Goal: Task Accomplishment & Management: Manage account settings

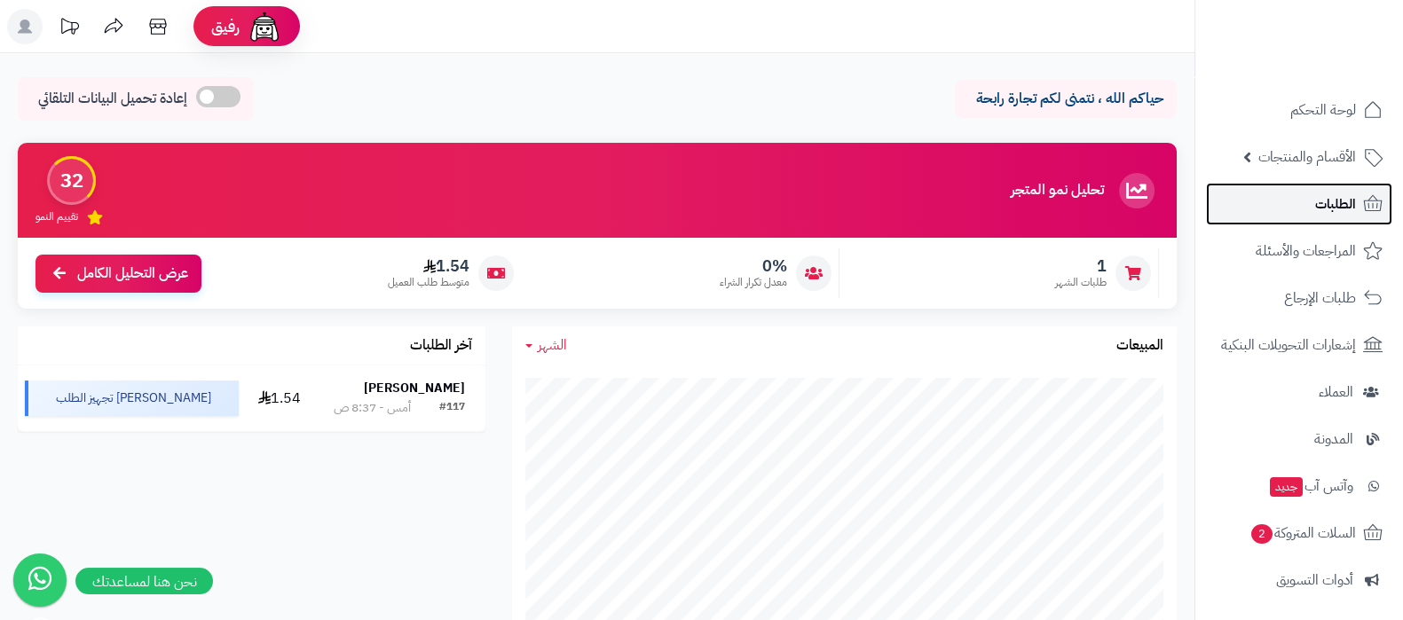
click at [1320, 211] on span "الطلبات" at bounding box center [1335, 204] width 41 height 25
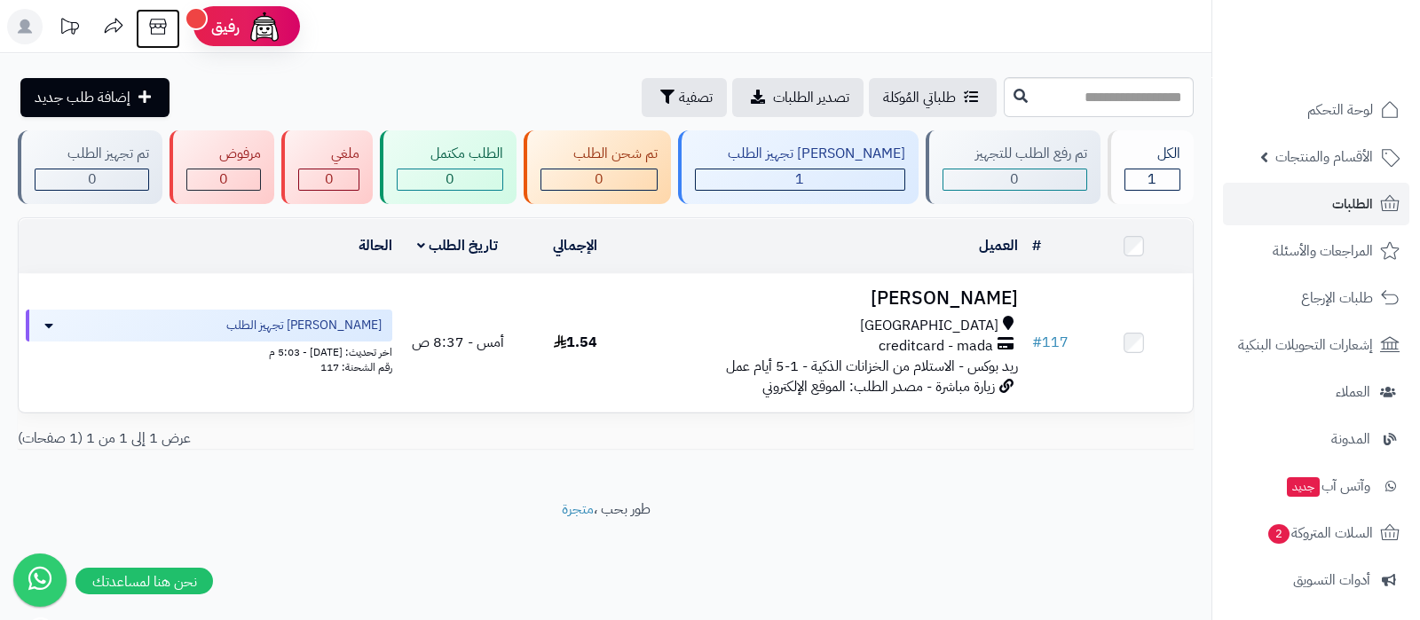
click at [161, 28] on icon at bounding box center [157, 26] width 35 height 35
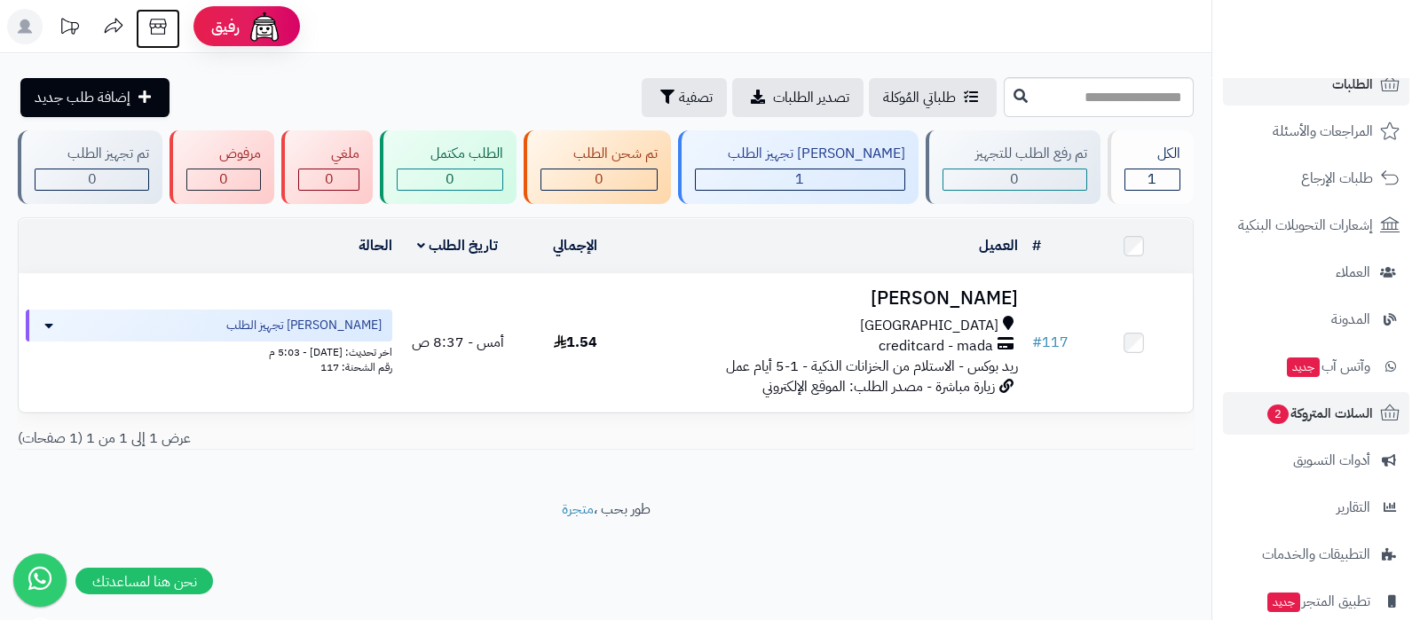
scroll to position [239, 0]
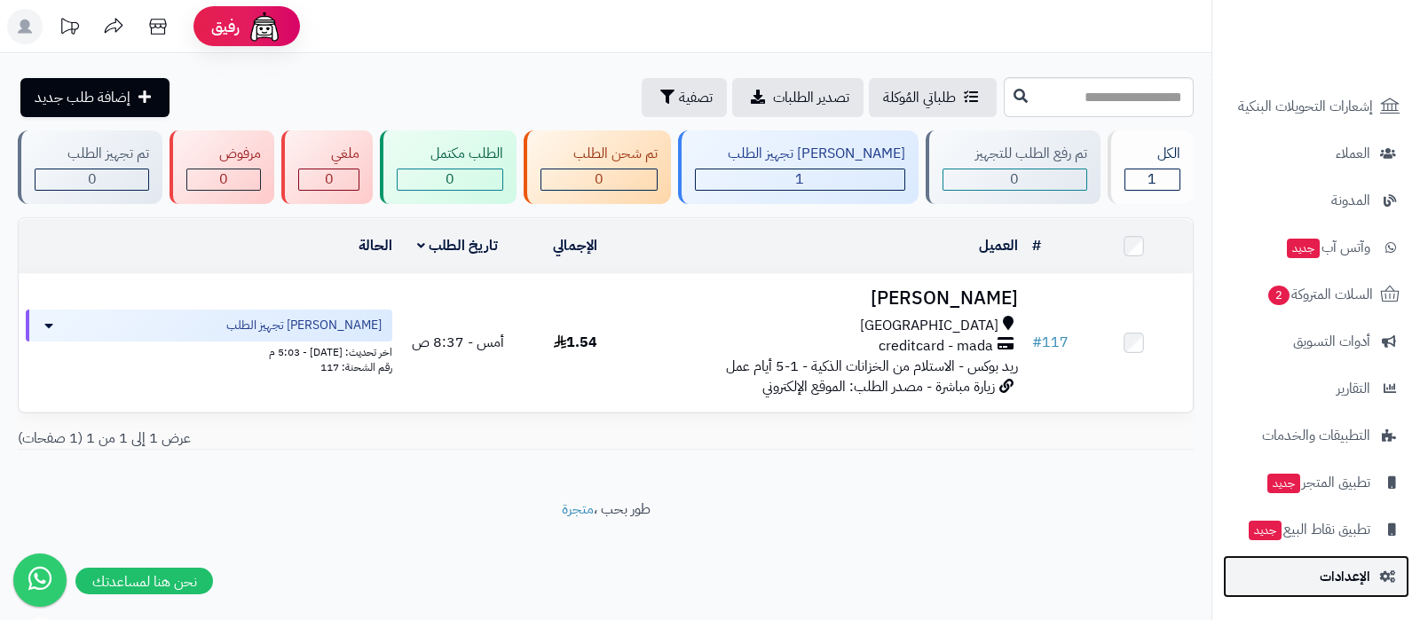
click at [1312, 593] on link "الإعدادات" at bounding box center [1316, 577] width 186 height 43
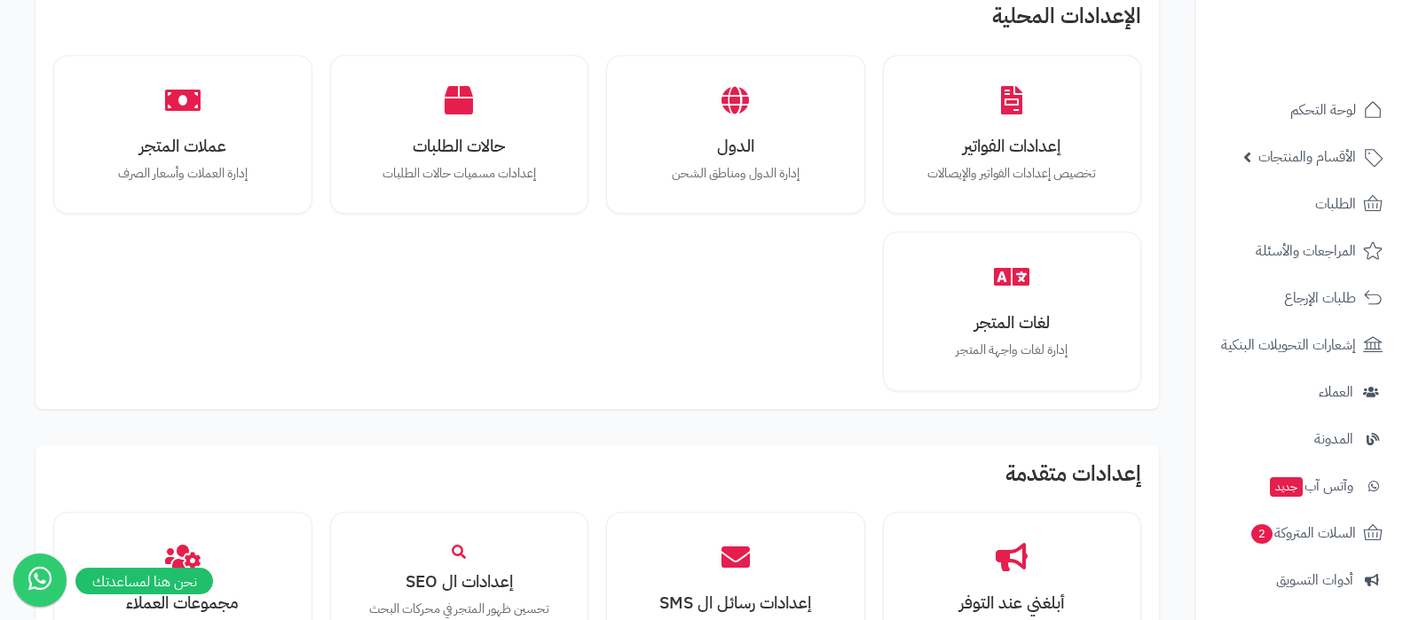
scroll to position [1109, 0]
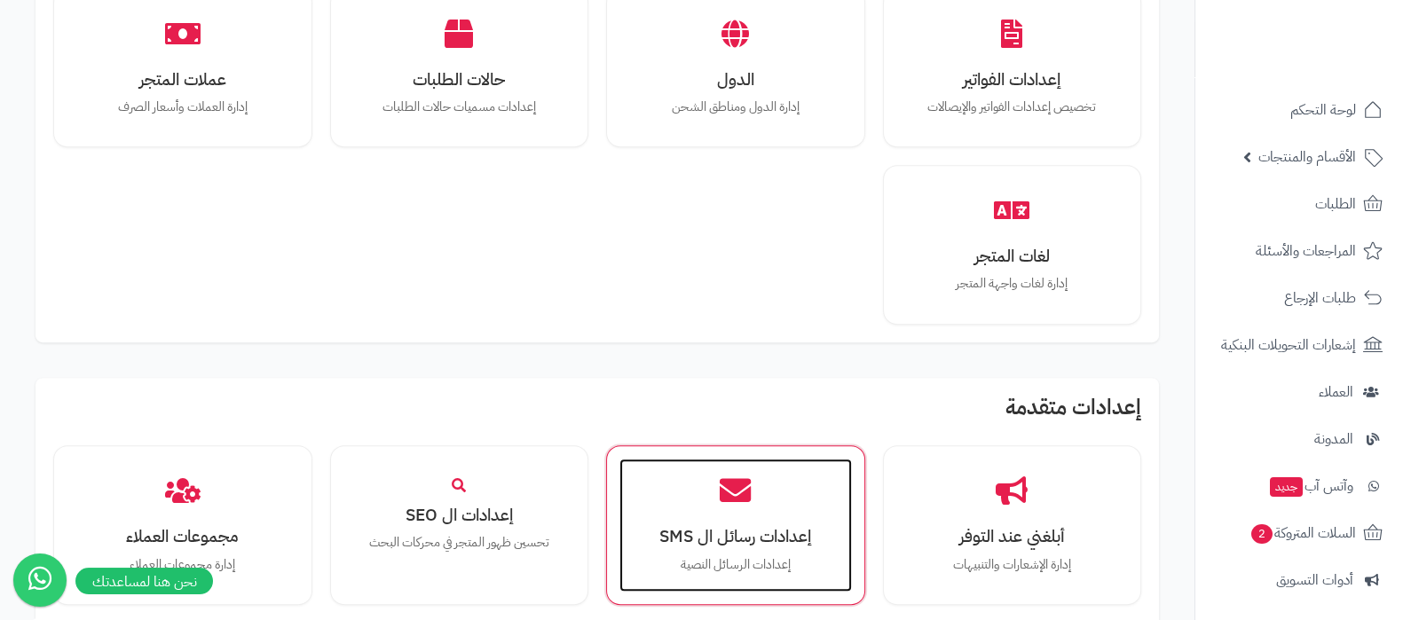
click at [714, 469] on div "إعدادات رسائل ال SMS إعدادات الرسائل النصية" at bounding box center [735, 525] width 233 height 133
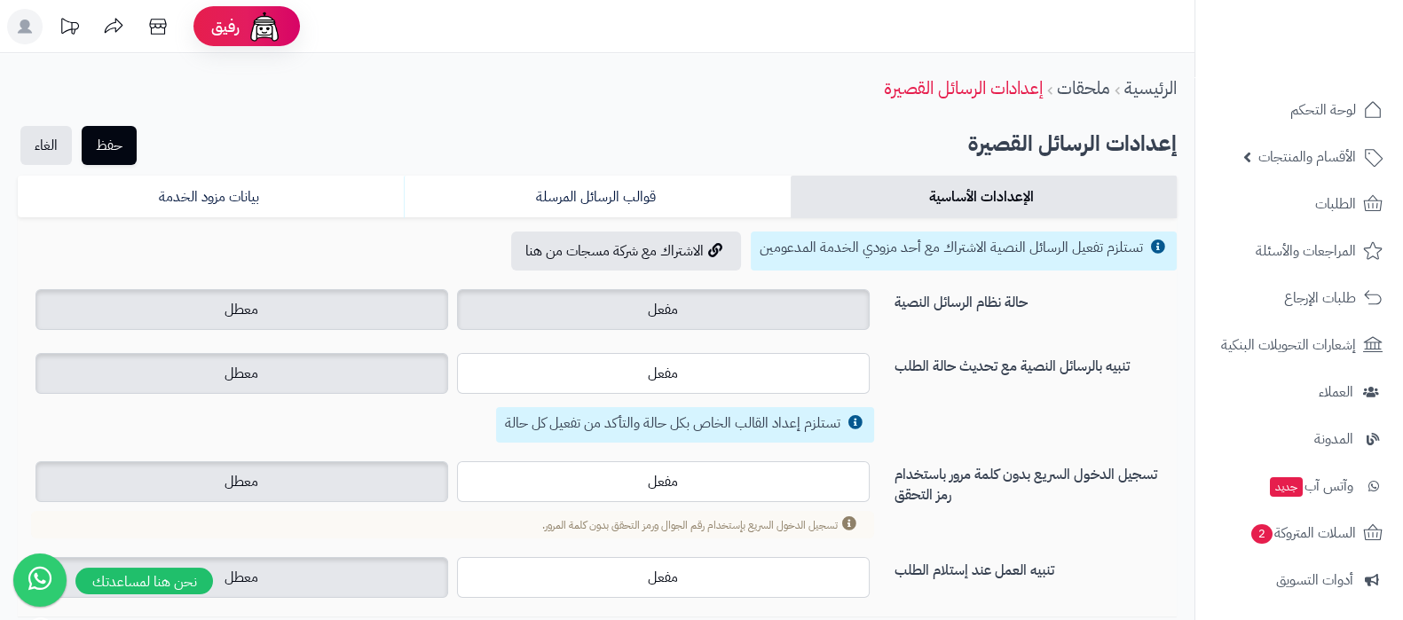
click at [649, 312] on span "مفعل" at bounding box center [663, 309] width 30 height 21
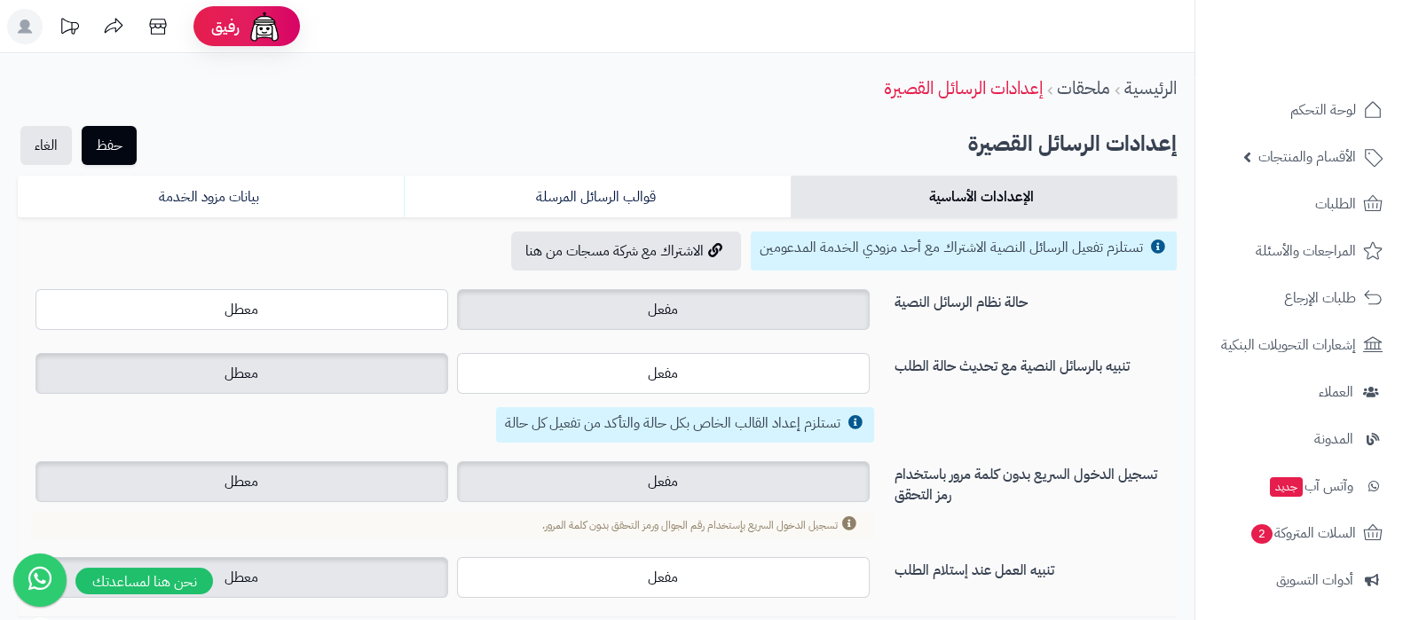
click at [683, 483] on label "مفعل" at bounding box center [663, 481] width 413 height 41
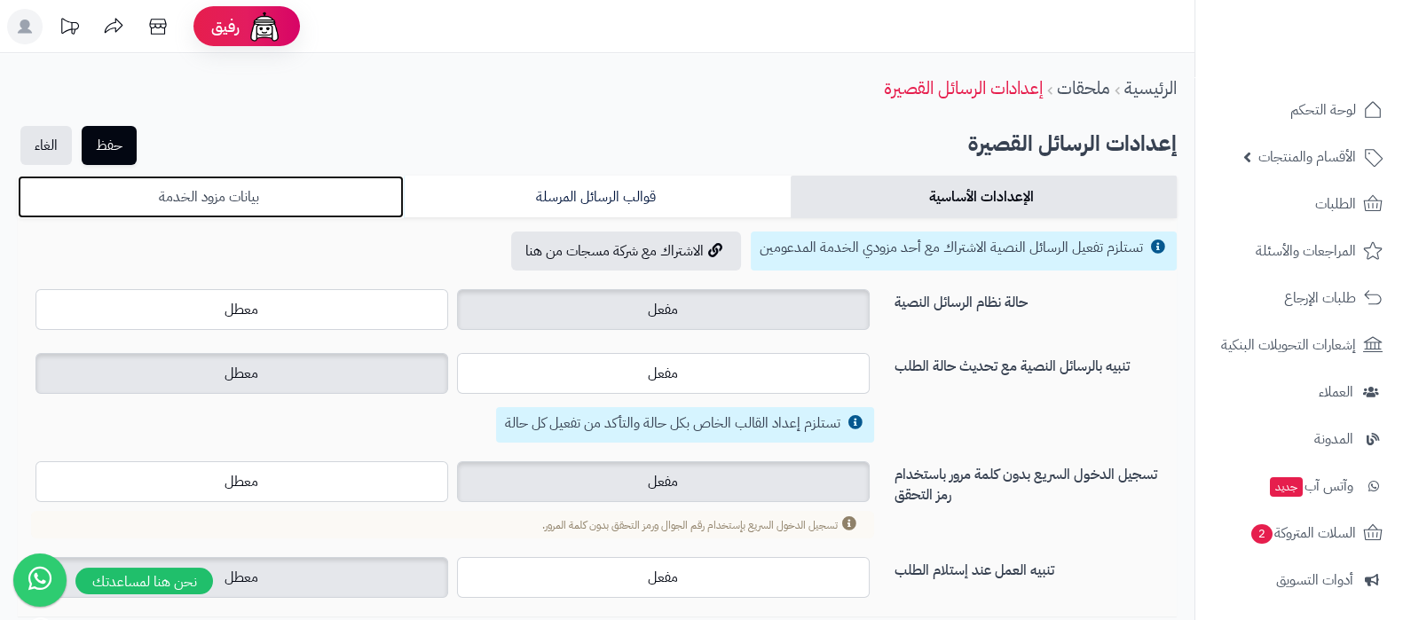
click at [351, 199] on link "بيانات مزود الخدمة" at bounding box center [211, 197] width 386 height 43
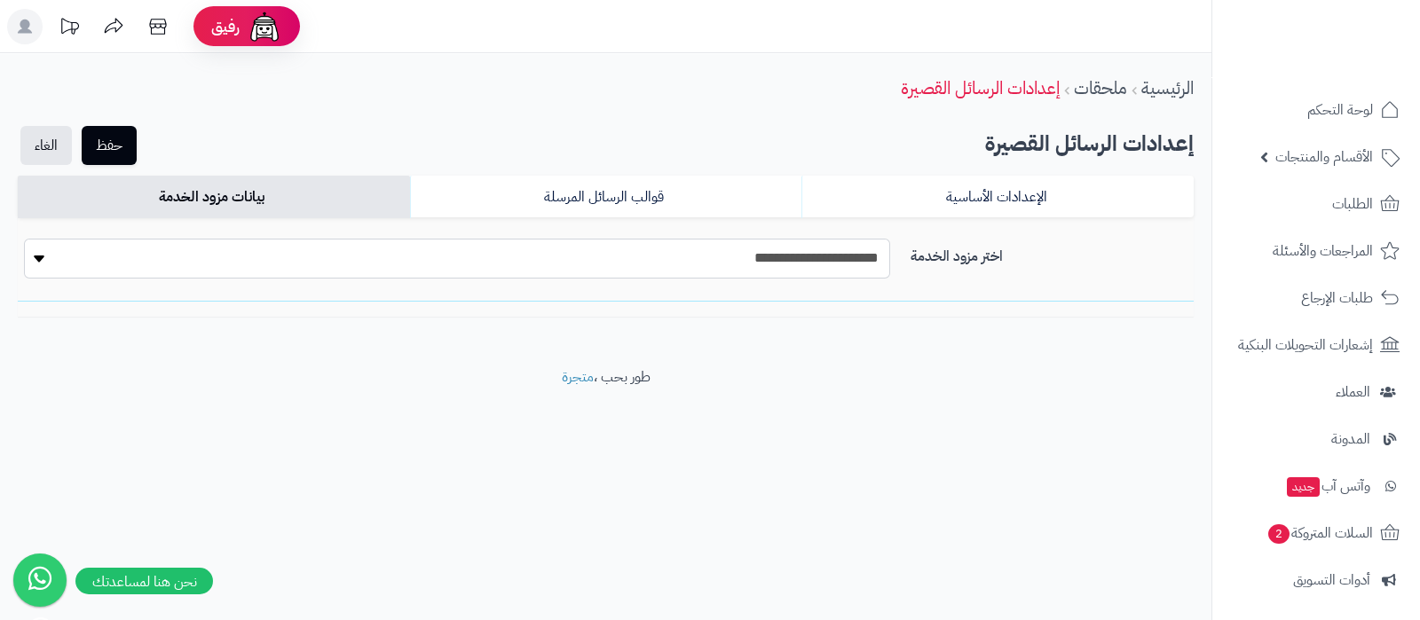
click at [728, 244] on select "**********" at bounding box center [457, 259] width 866 height 40
select select "*******"
click at [24, 239] on select "**********" at bounding box center [457, 259] width 866 height 40
click at [124, 145] on button "حفظ" at bounding box center [109, 144] width 55 height 39
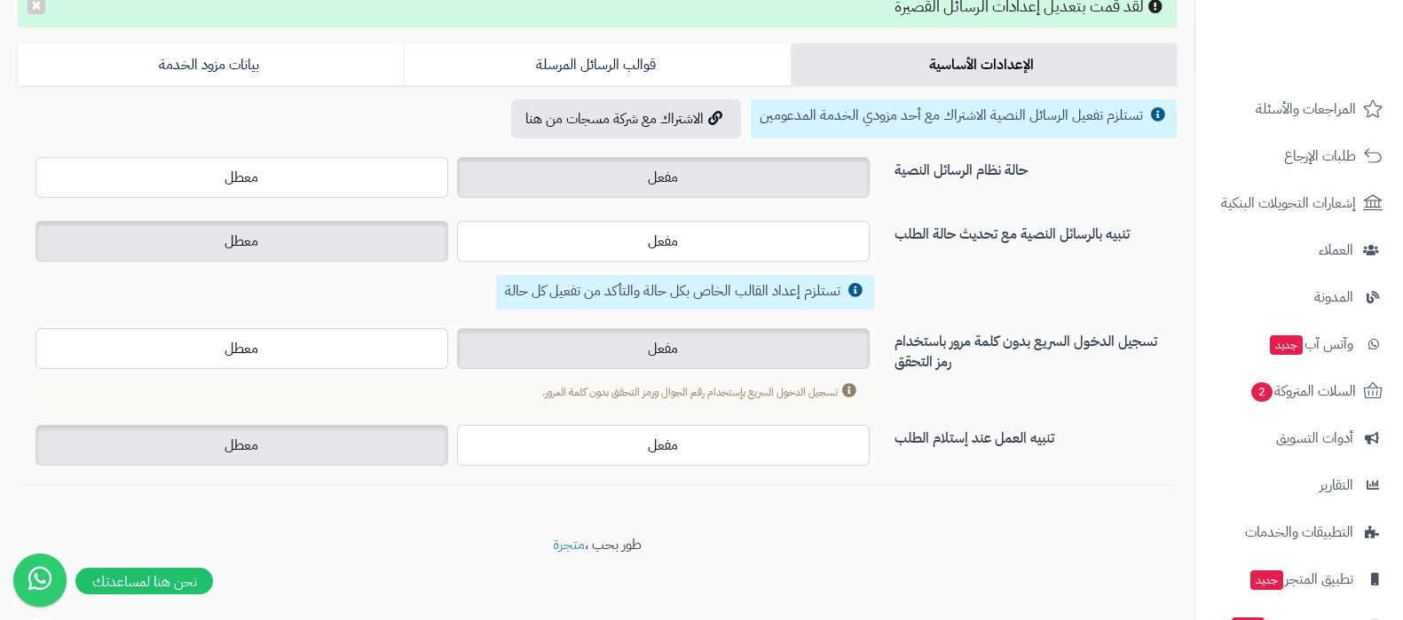
scroll to position [239, 0]
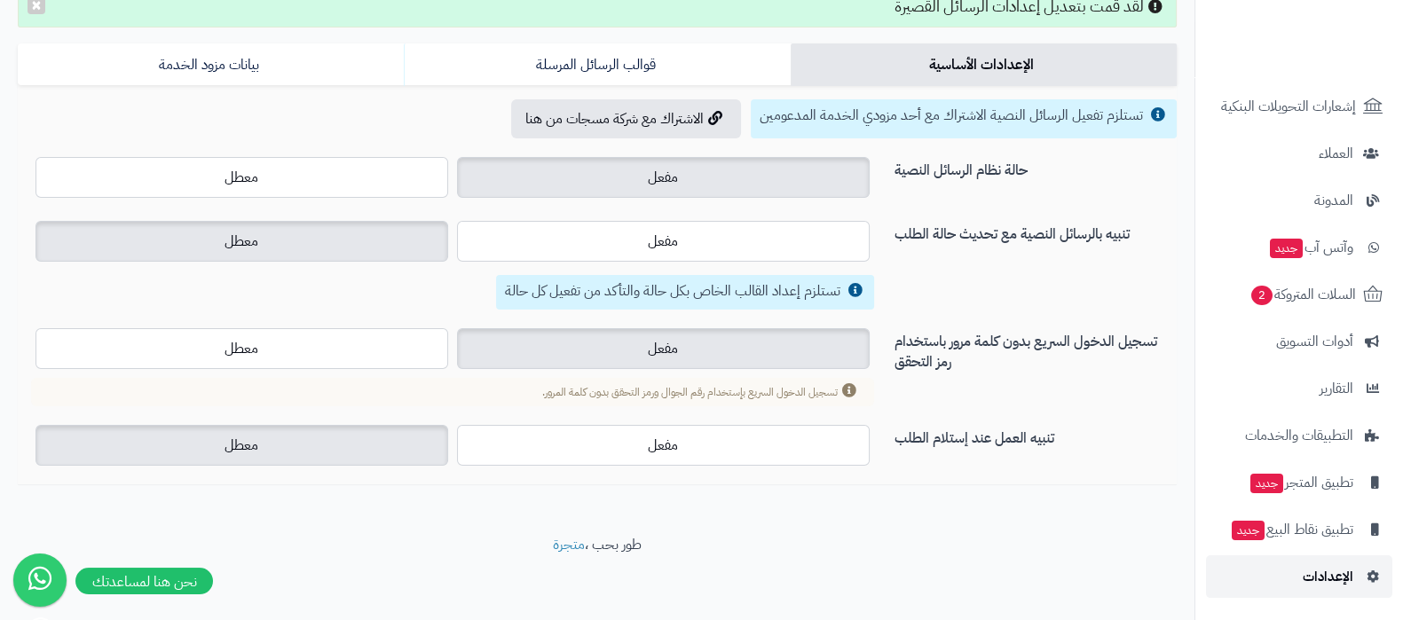
click at [1313, 579] on span "الإعدادات" at bounding box center [1328, 576] width 51 height 25
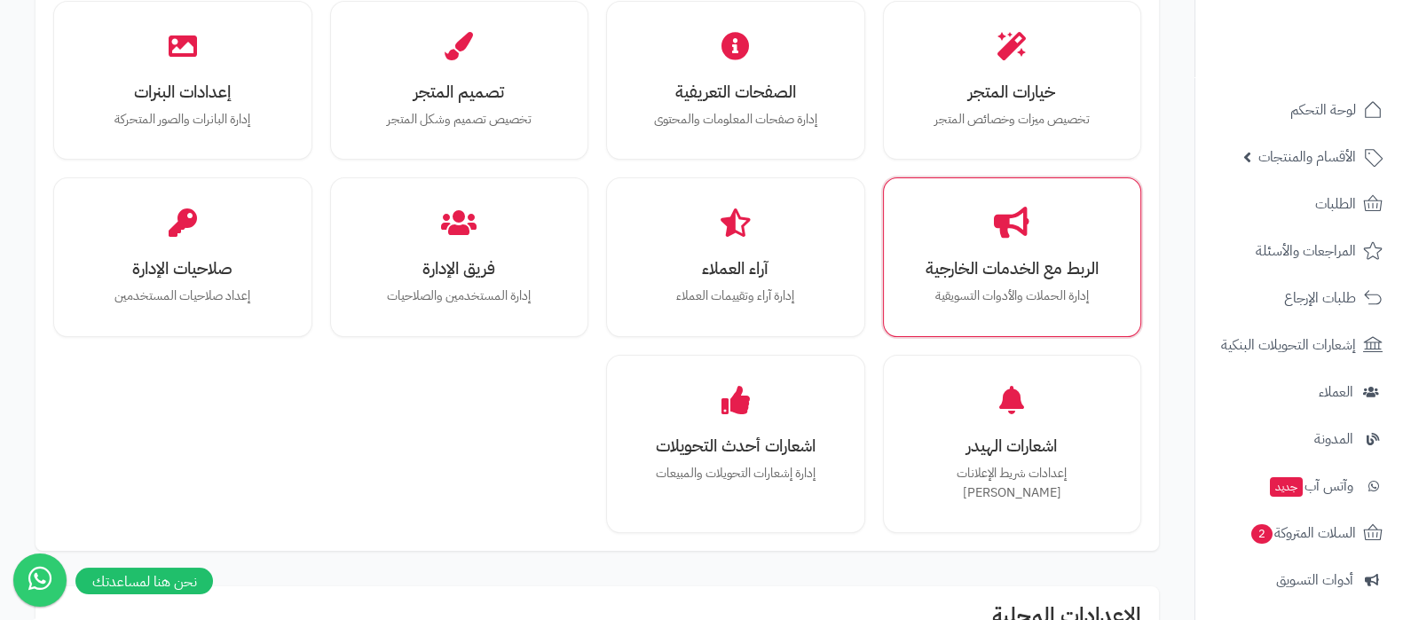
scroll to position [555, 0]
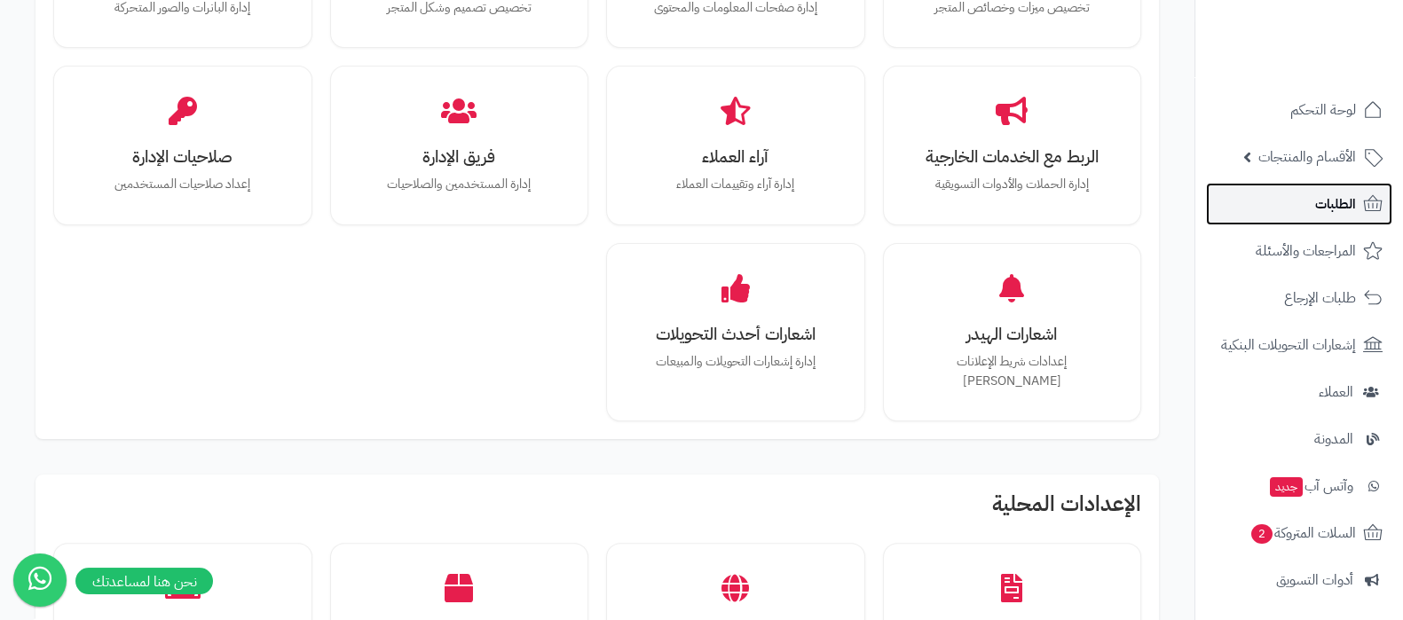
click at [1307, 225] on link "الطلبات" at bounding box center [1299, 204] width 186 height 43
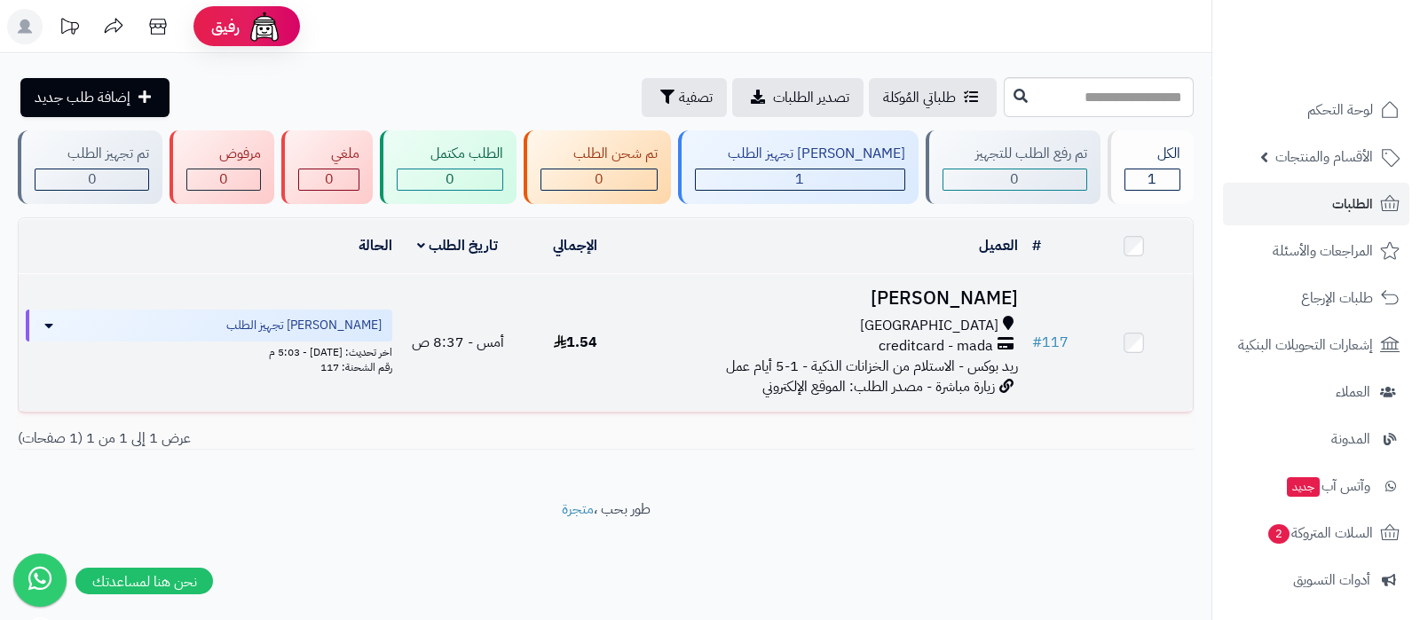
click at [923, 302] on h3 "[PERSON_NAME]" at bounding box center [829, 298] width 377 height 20
